Goal: Check status: Check status

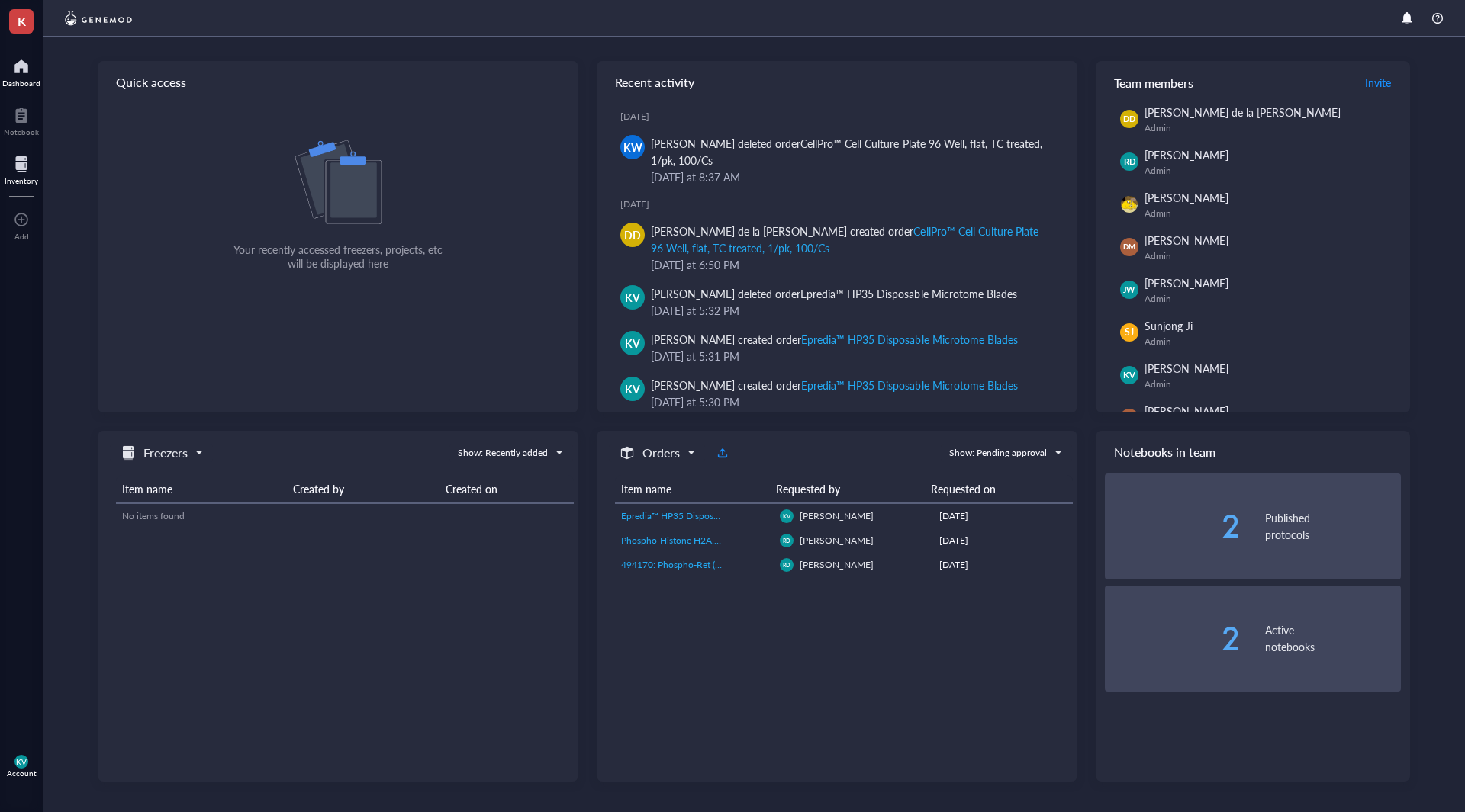
click at [24, 164] on div at bounding box center [21, 164] width 33 height 24
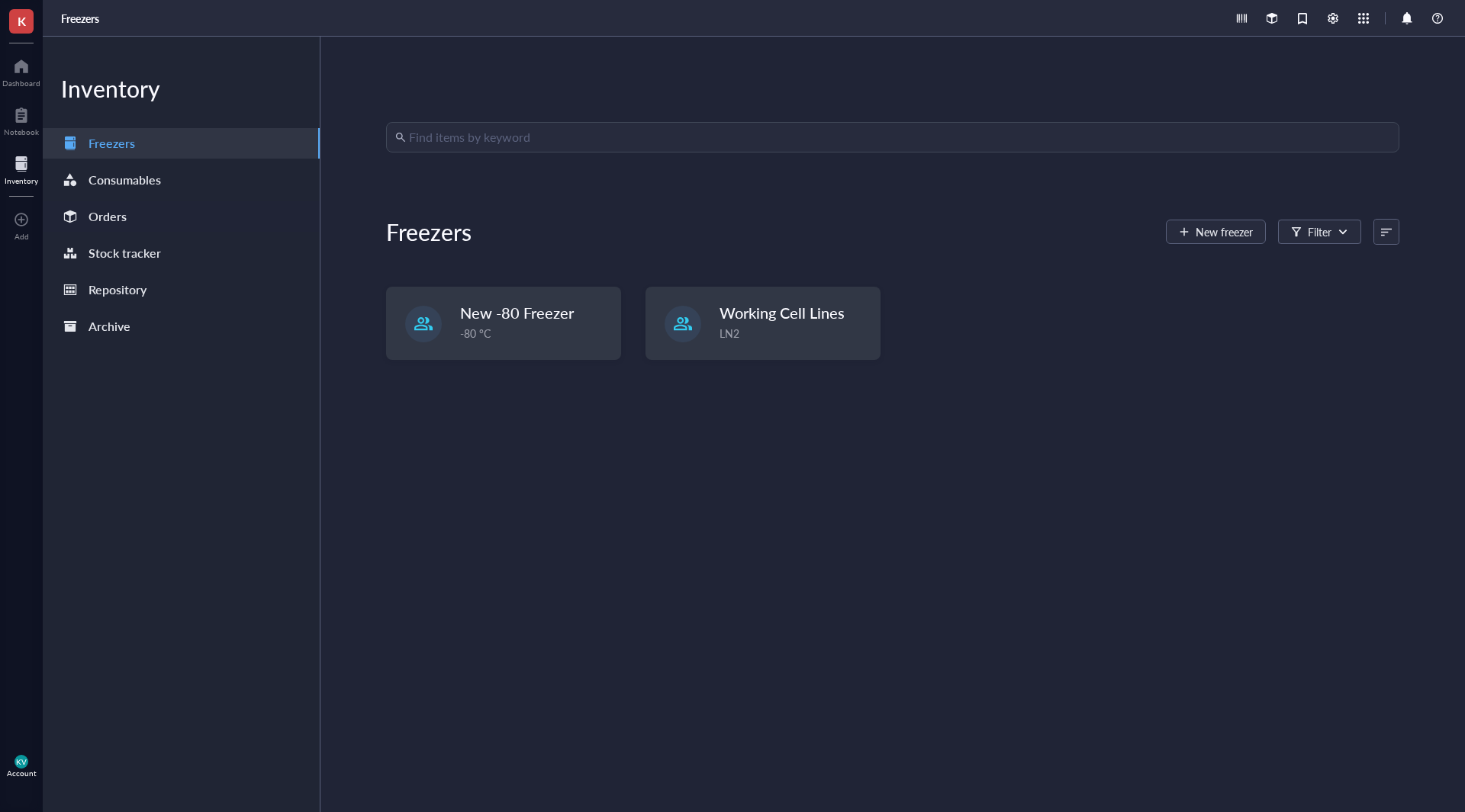
click at [124, 224] on div "Orders" at bounding box center [107, 217] width 38 height 21
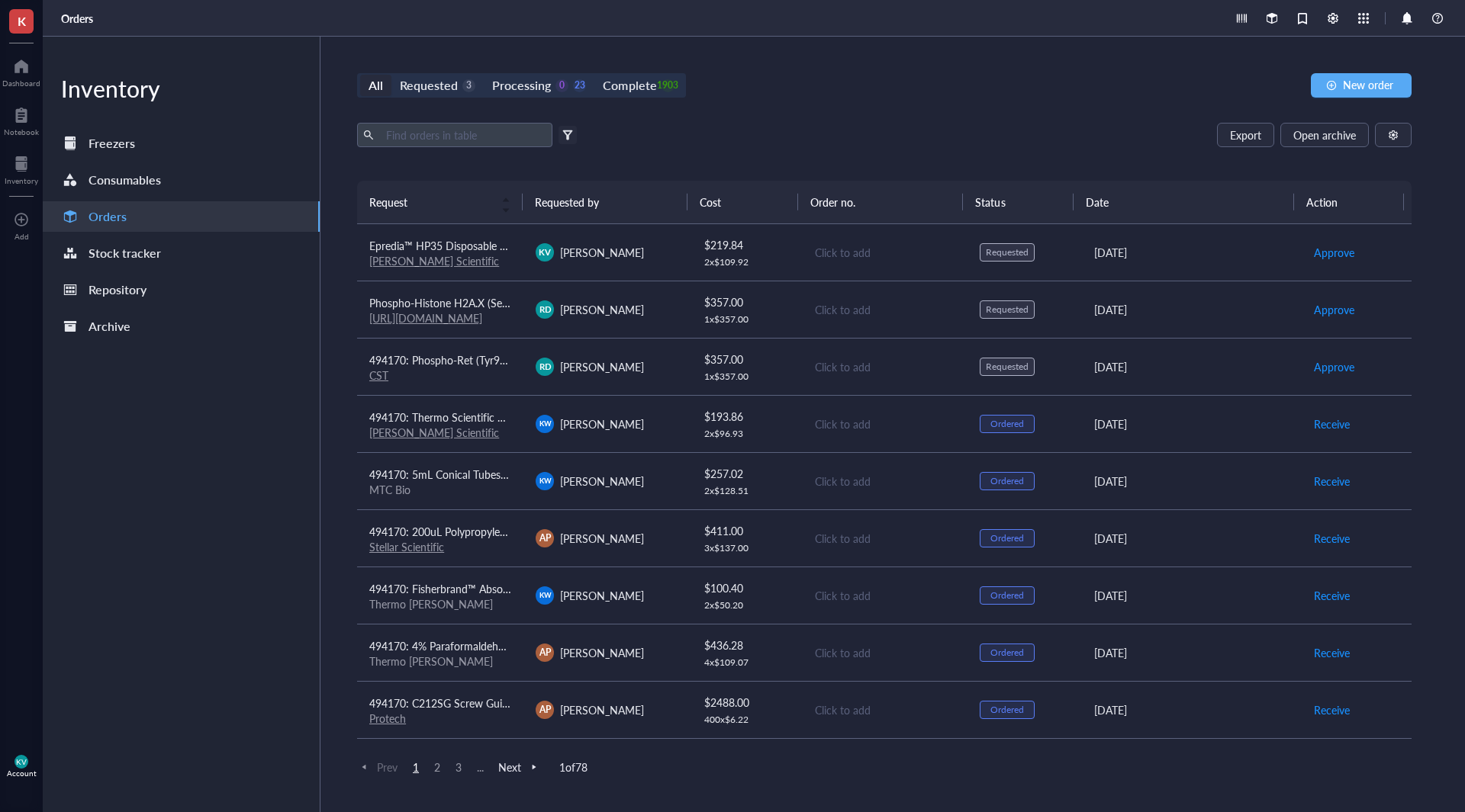
click at [14, 24] on span "K" at bounding box center [21, 21] width 24 height 24
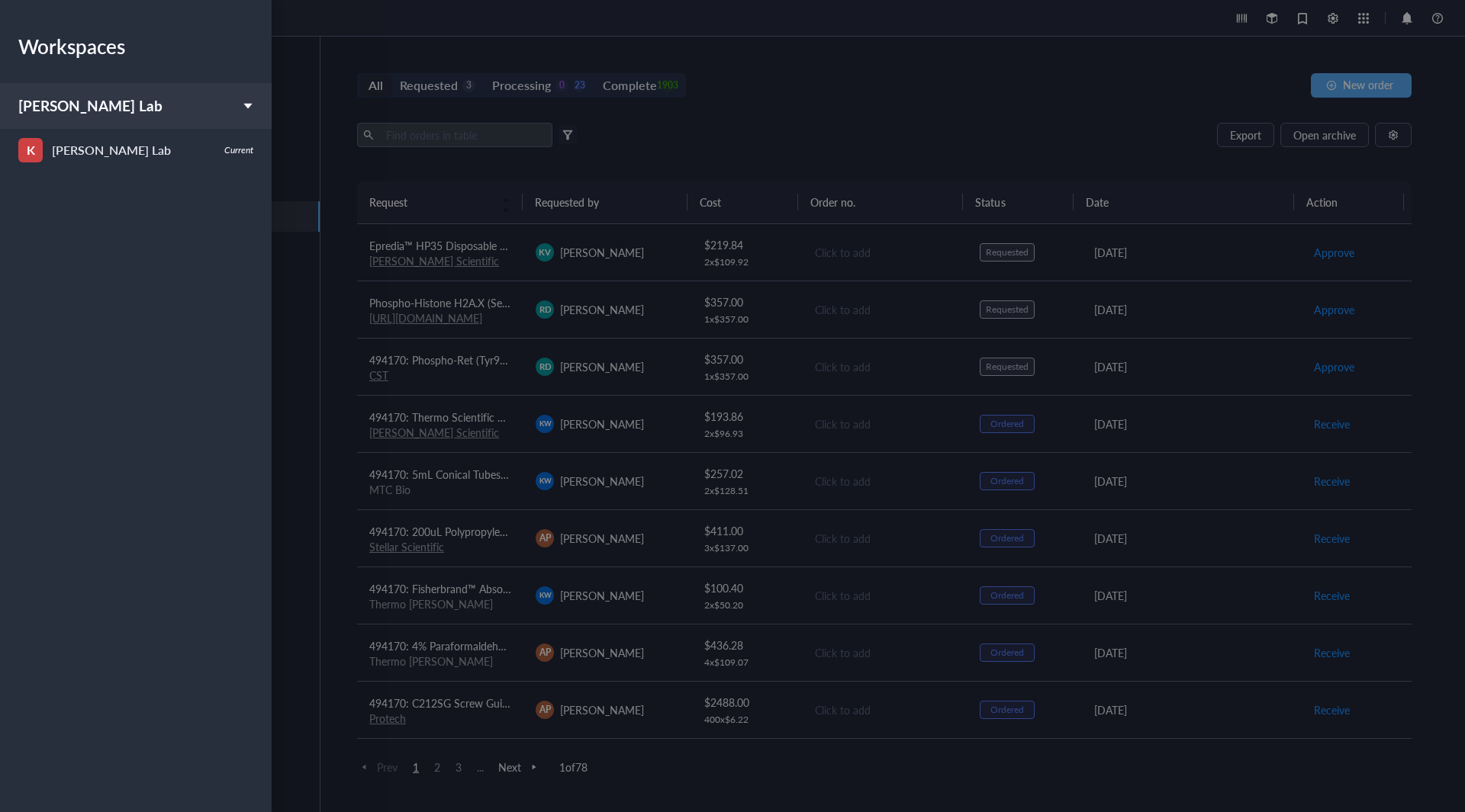
click at [317, 86] on div at bounding box center [732, 406] width 1465 height 812
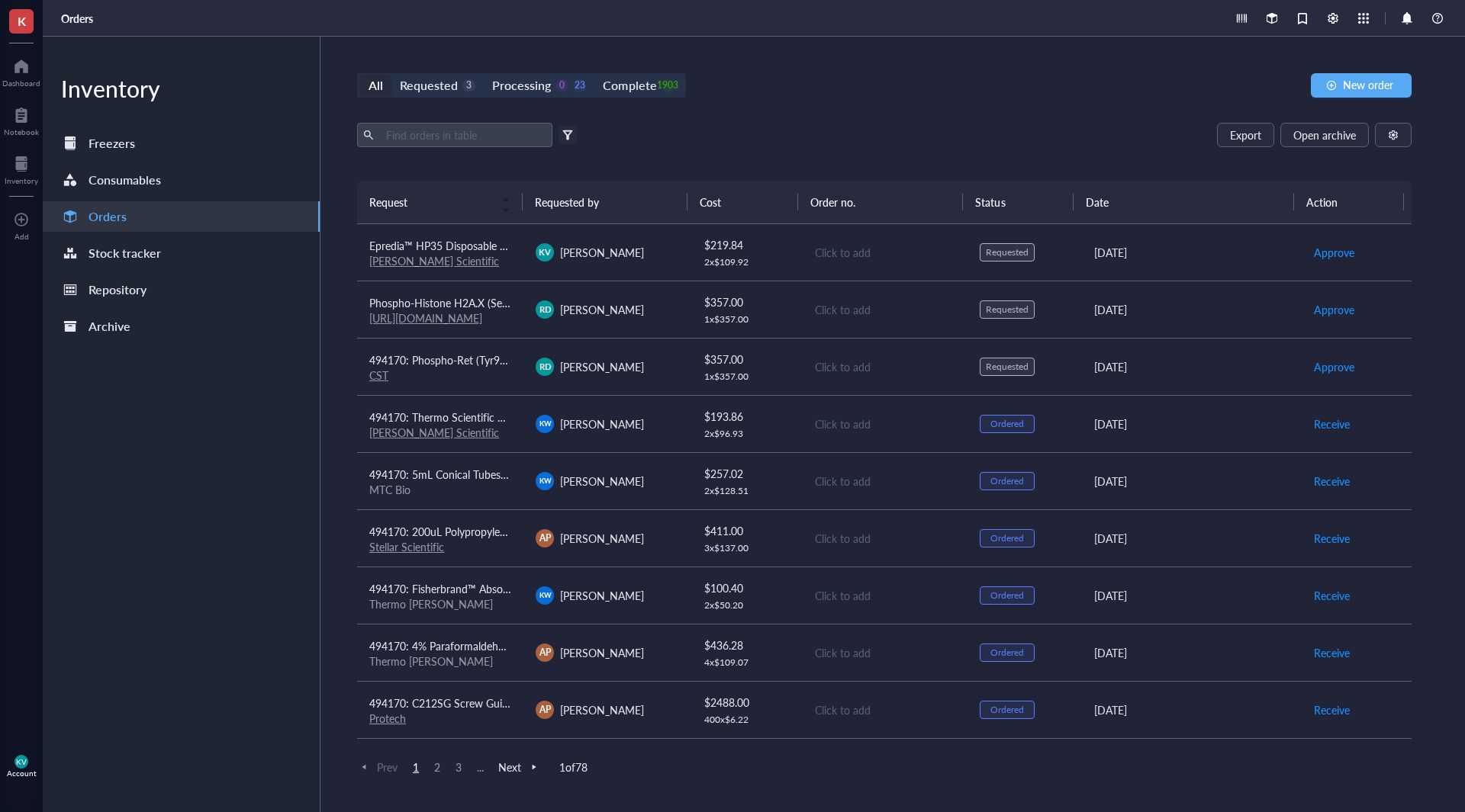
click at [0, 761] on div "KV Account" at bounding box center [21, 766] width 42 height 42
click at [77, 787] on link "Logout" at bounding box center [108, 792] width 100 height 28
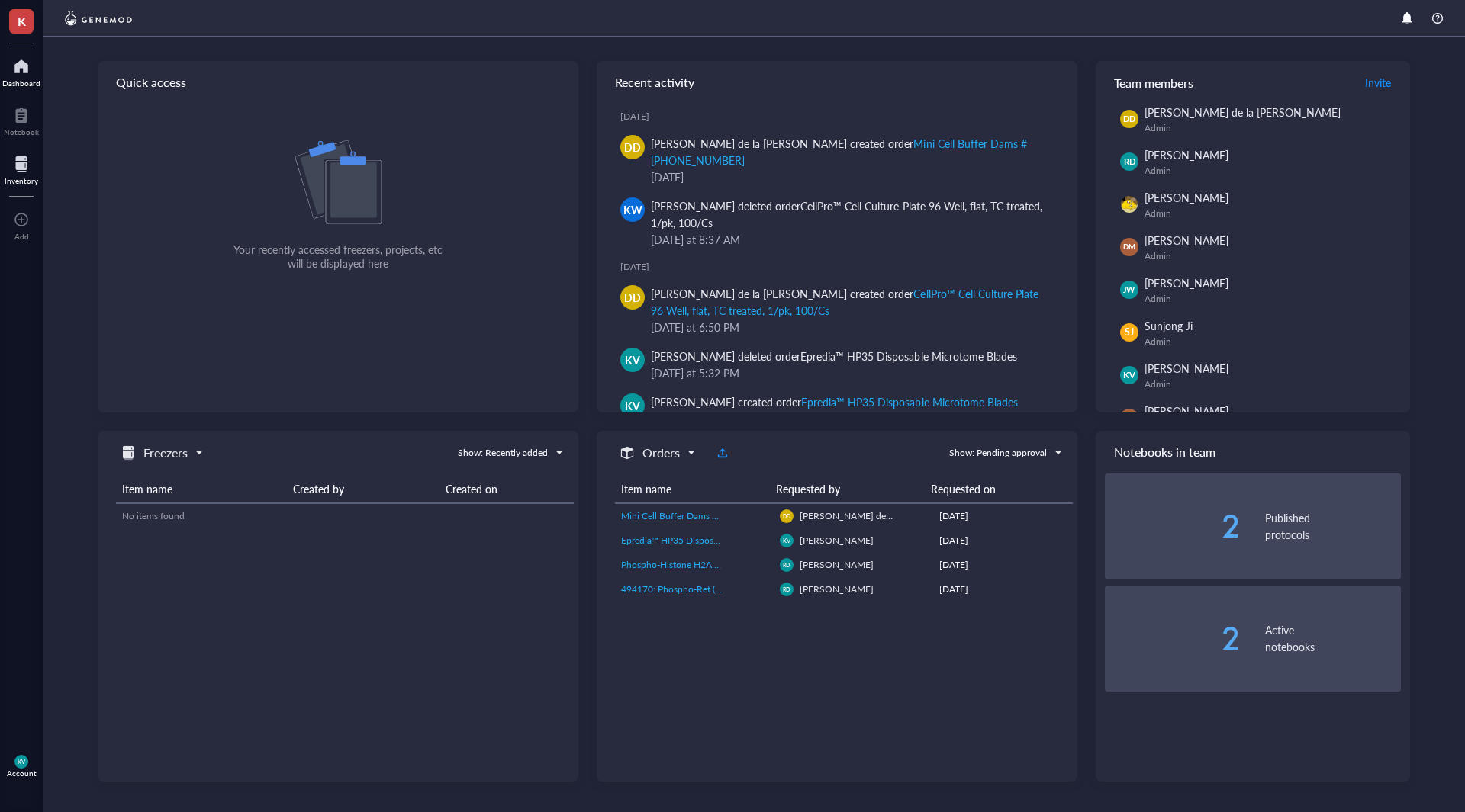
click at [2, 167] on div "Inventory" at bounding box center [21, 169] width 42 height 42
click at [24, 157] on div at bounding box center [21, 164] width 33 height 24
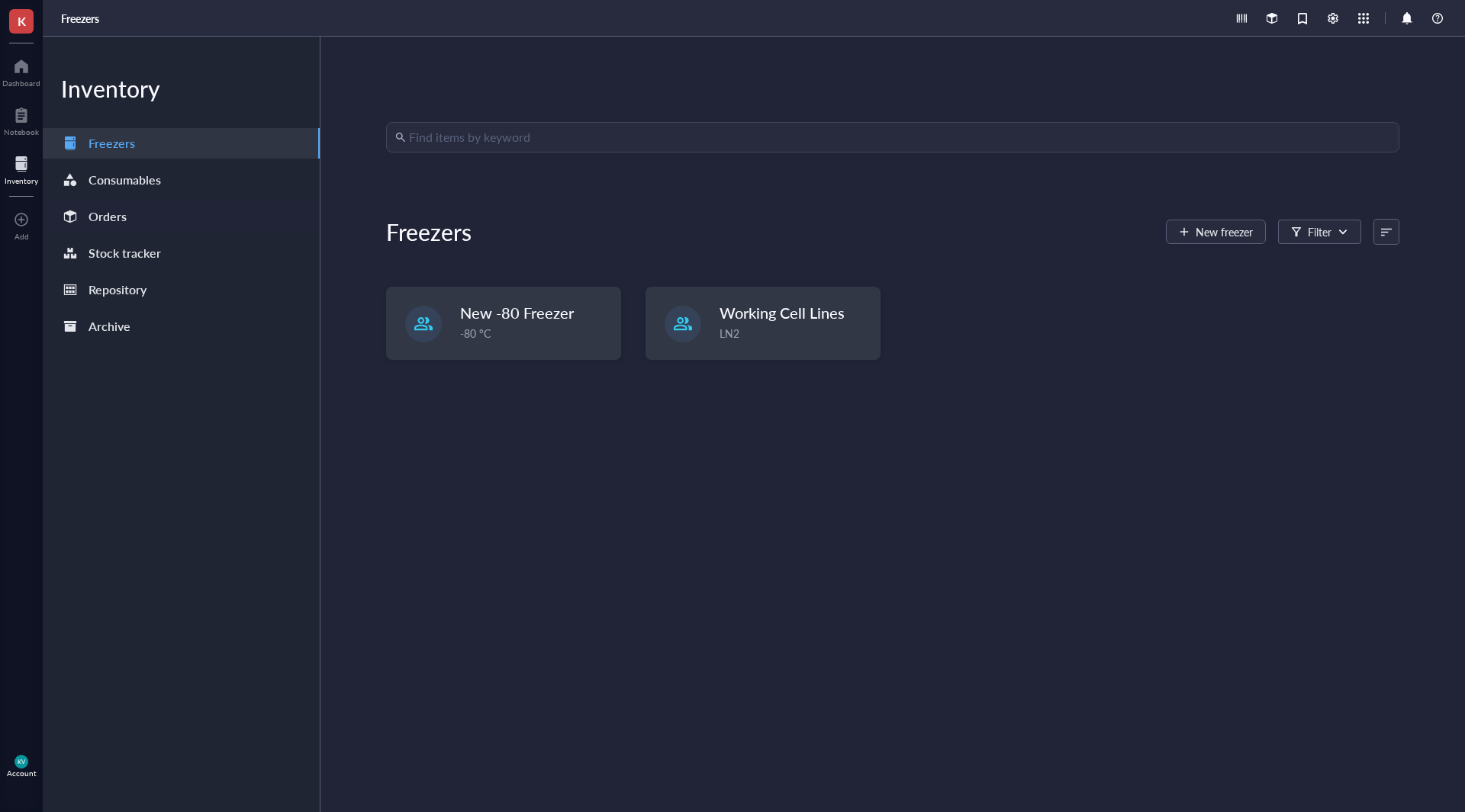
click at [119, 209] on div "Orders" at bounding box center [107, 217] width 38 height 21
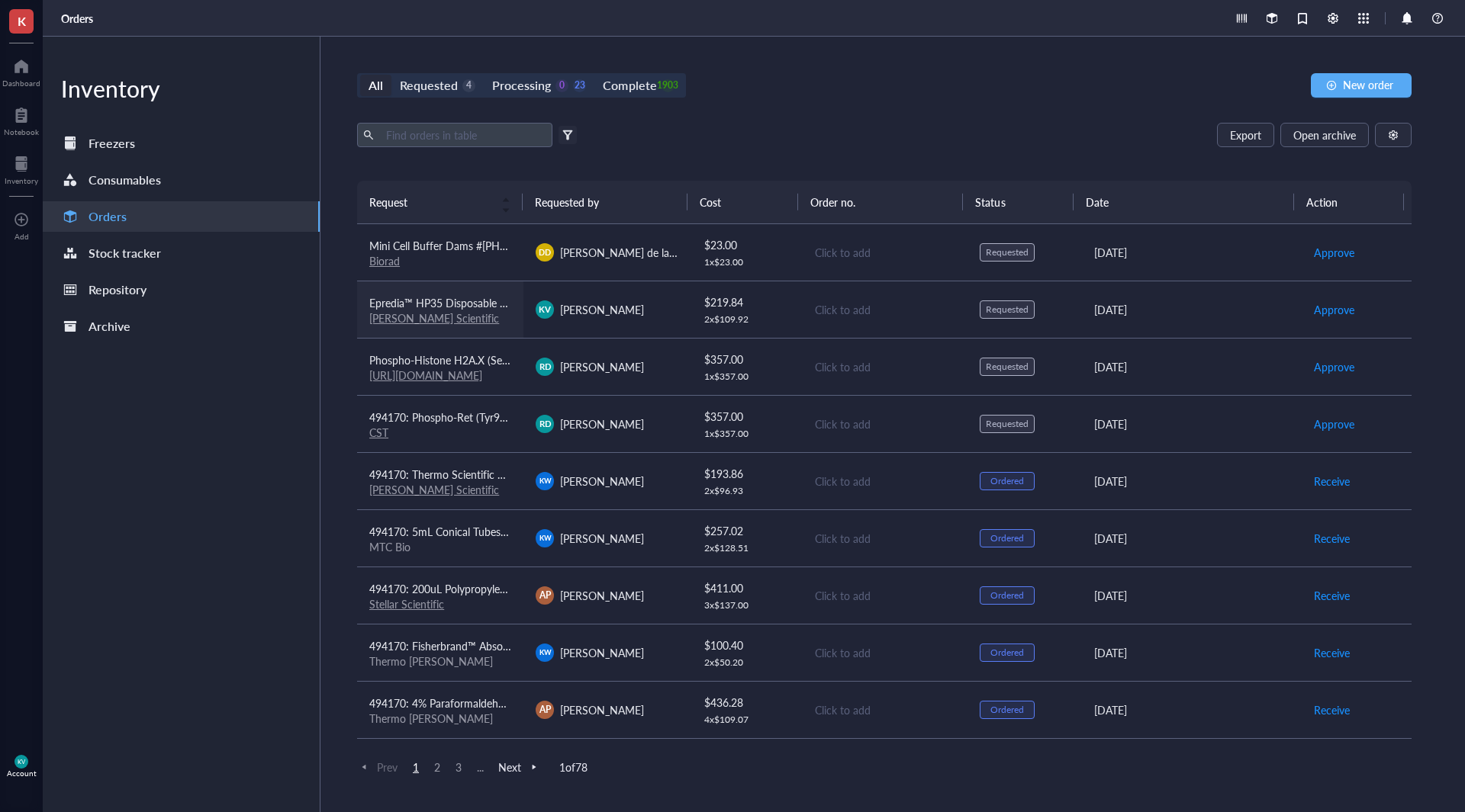
click at [516, 320] on td "Epredia™ HP35 Disposable Microtome Blades [PERSON_NAME] Scientific" at bounding box center [440, 309] width 166 height 57
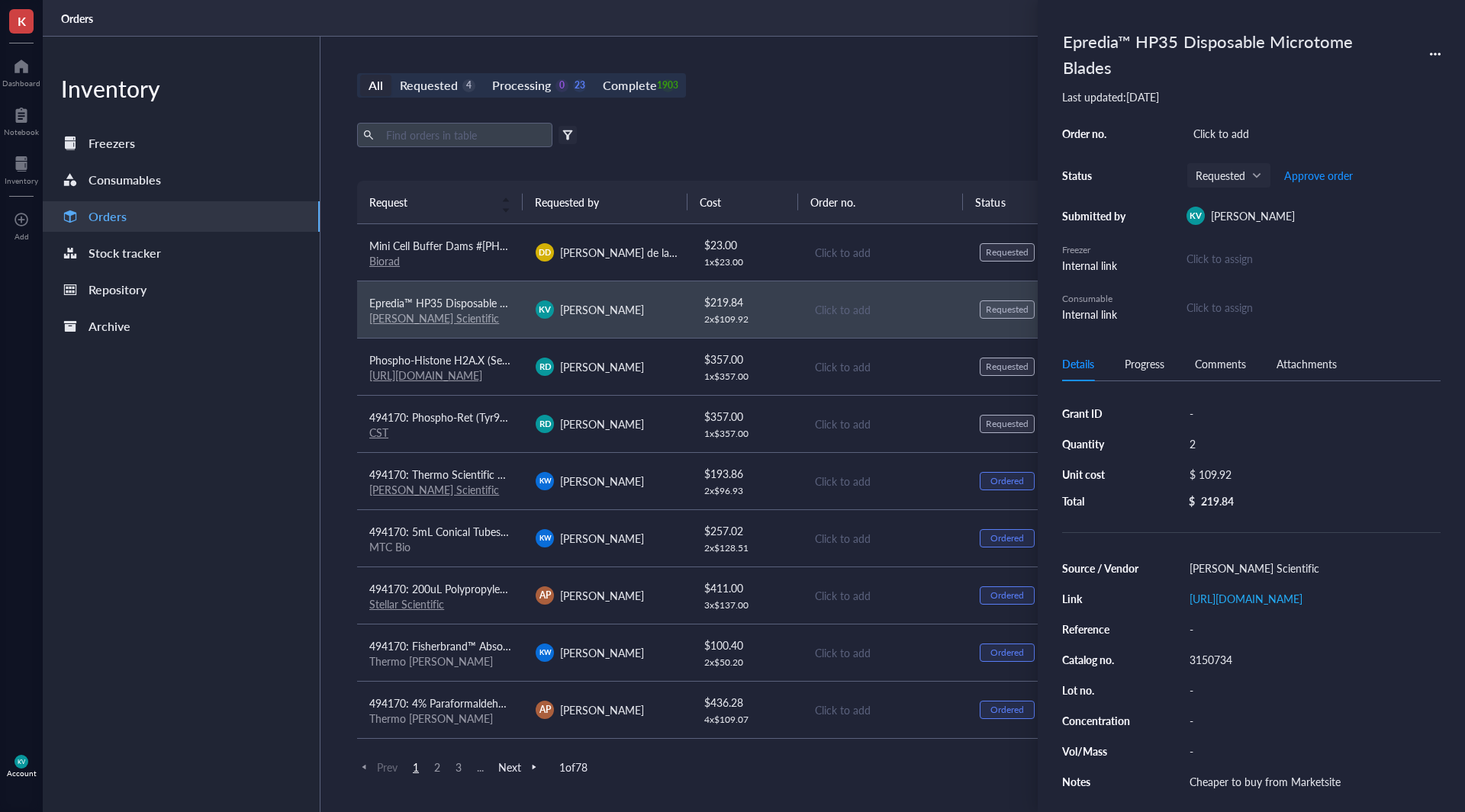
click at [18, 18] on span "K" at bounding box center [22, 20] width 8 height 19
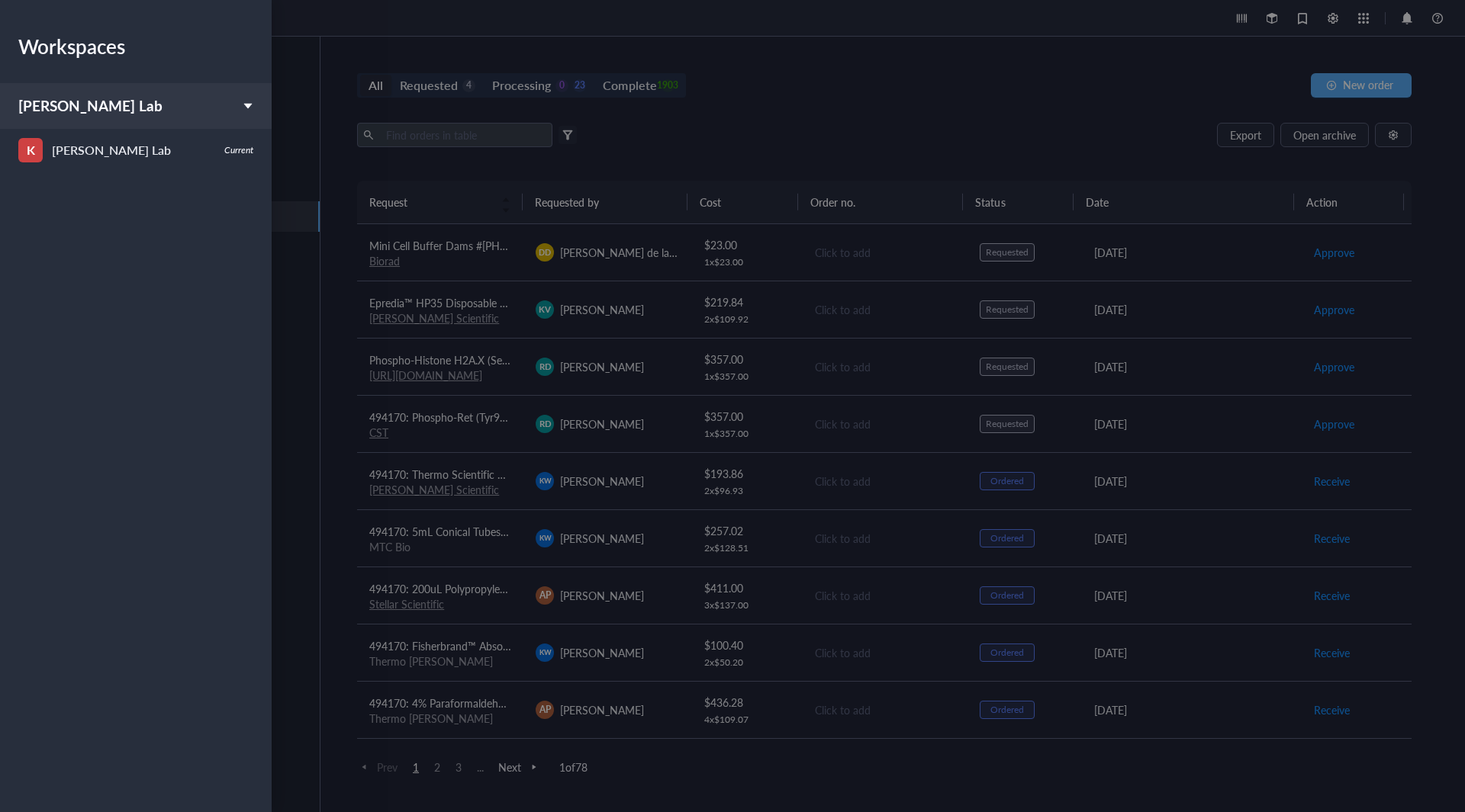
click at [300, 96] on div at bounding box center [732, 406] width 1465 height 812
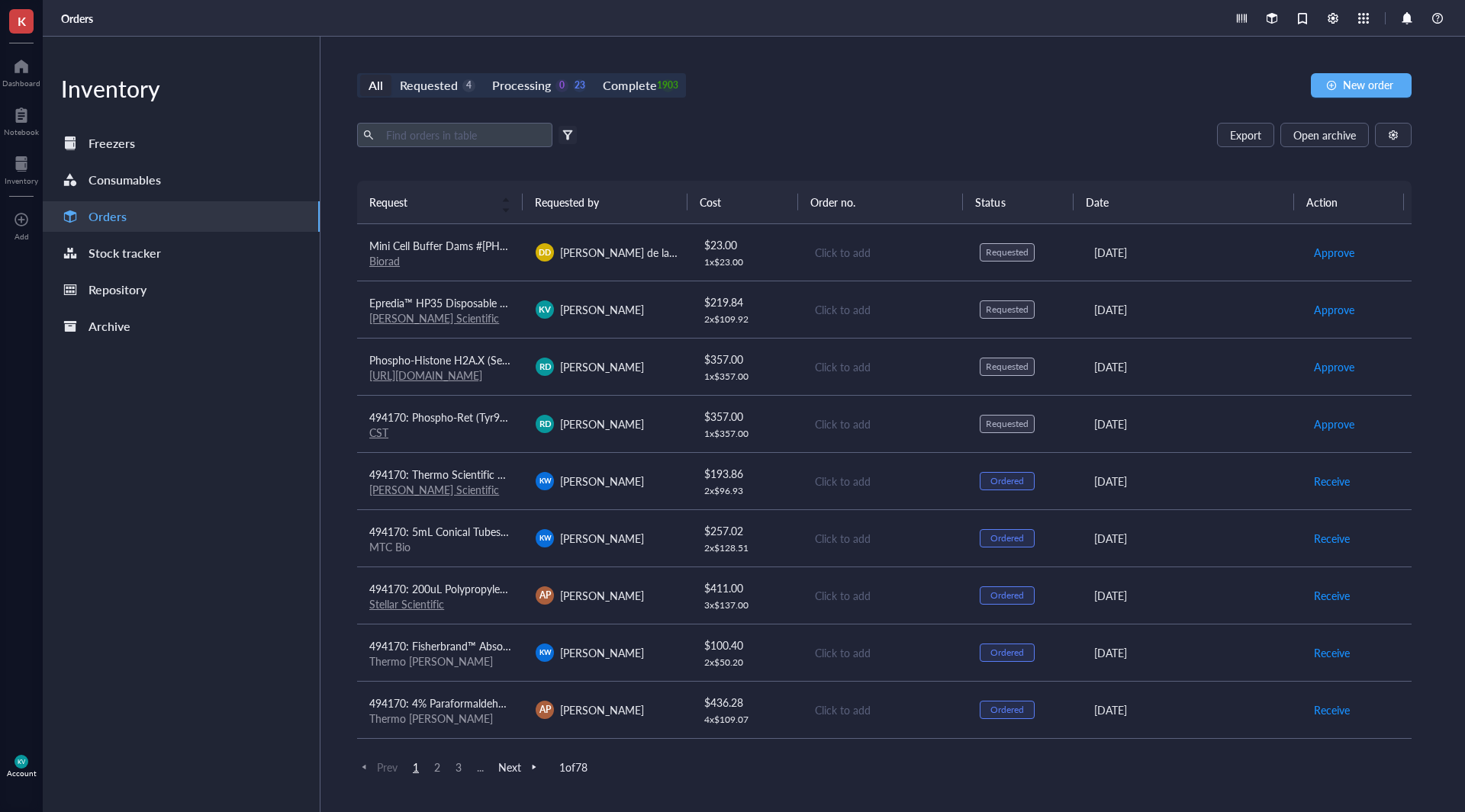
click at [6, 758] on div "KV Account" at bounding box center [21, 766] width 42 height 42
click at [118, 795] on link "Logout" at bounding box center [108, 792] width 100 height 28
